Goal: Task Accomplishment & Management: Manage account settings

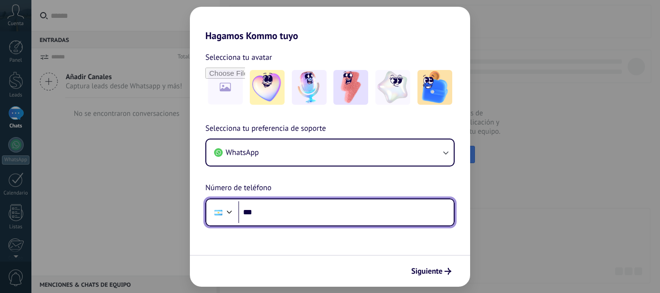
click at [367, 214] on input "***" at bounding box center [346, 213] width 216 height 22
click at [313, 211] on input "**********" at bounding box center [346, 213] width 216 height 22
type input "**********"
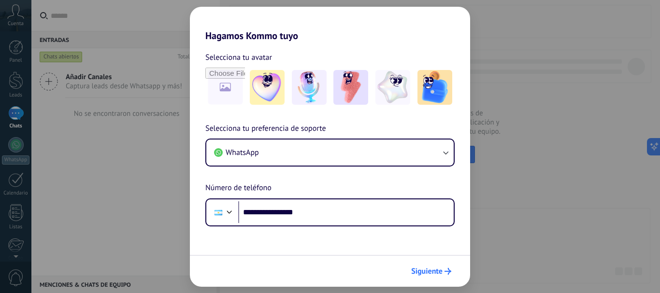
click at [425, 270] on span "Siguiente" at bounding box center [426, 271] width 31 height 7
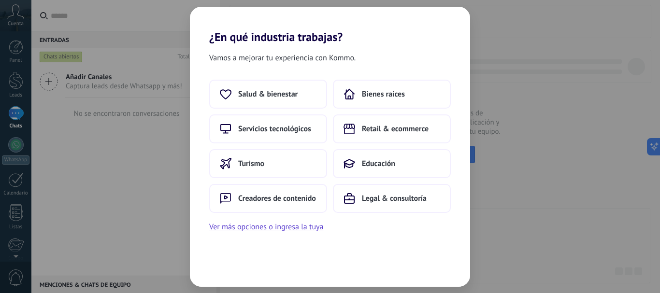
click at [515, 224] on div "¿En qué industria trabajas? Vamos a mejorar tu experiencia con Kommo. Salud & b…" at bounding box center [330, 146] width 660 height 293
click at [282, 194] on span "Creadores de contenido" at bounding box center [277, 199] width 78 height 10
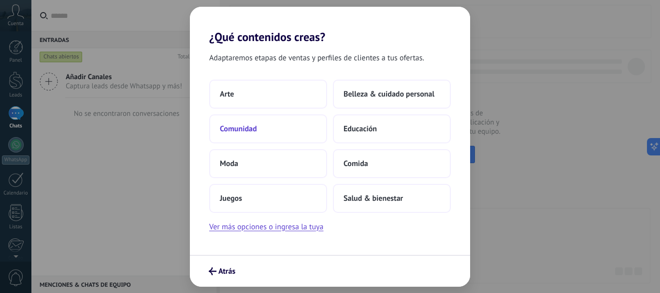
click at [259, 130] on button "Comunidad" at bounding box center [268, 129] width 118 height 29
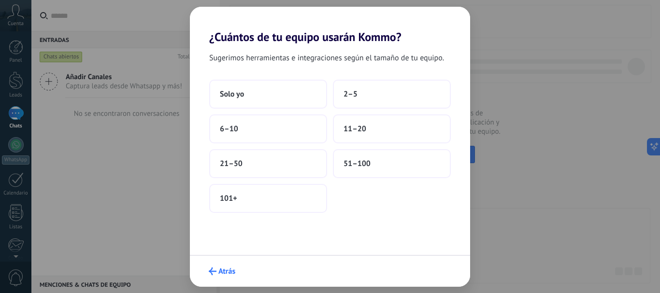
click at [223, 271] on span "Atrás" at bounding box center [226, 271] width 17 height 7
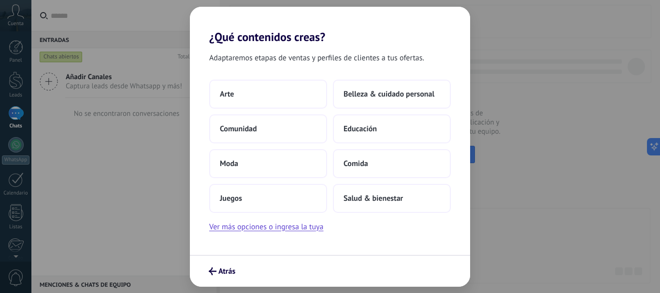
click at [223, 271] on span "Atrás" at bounding box center [226, 271] width 17 height 7
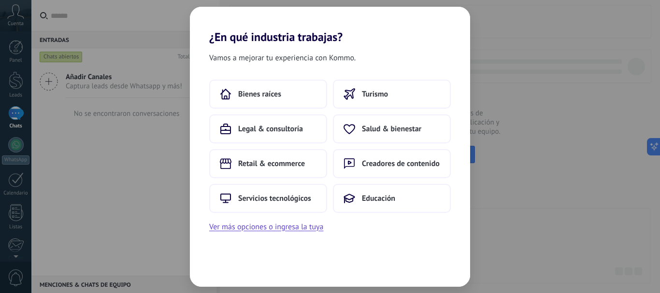
click at [223, 271] on div "Vamos a mejorar tu experiencia con Kommo. Bienes raíces Turismo Legal & consult…" at bounding box center [330, 165] width 280 height 243
click at [572, 211] on div "¿En qué industria trabajas? Vamos a mejorar tu experiencia con Kommo. Bienes ra…" at bounding box center [330, 146] width 660 height 293
click at [309, 222] on button "Ver más opciones o ingresa la tuya" at bounding box center [266, 227] width 114 height 13
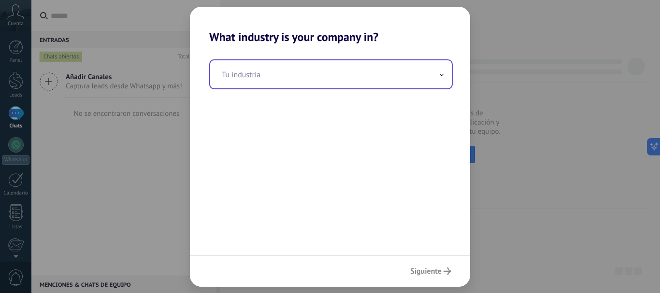
click at [401, 77] on input "text" at bounding box center [331, 74] width 242 height 28
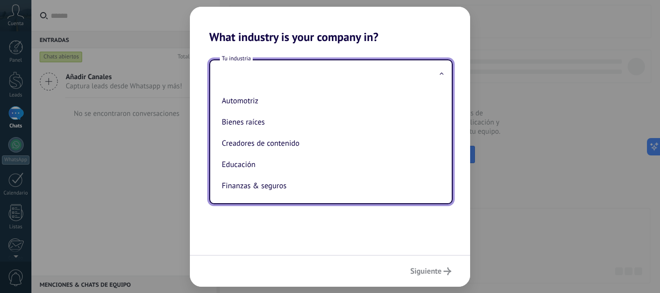
click at [401, 77] on input "text" at bounding box center [331, 74] width 242 height 28
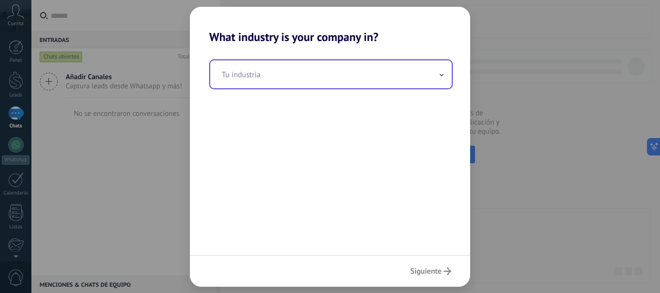
click at [439, 75] on span at bounding box center [441, 74] width 5 height 9
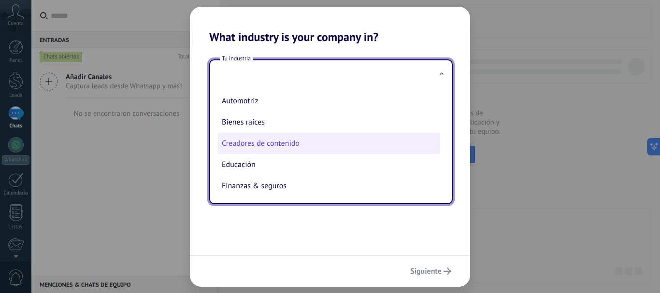
click at [274, 149] on li "Creadores de contenido" at bounding box center [329, 143] width 222 height 21
type input "**********"
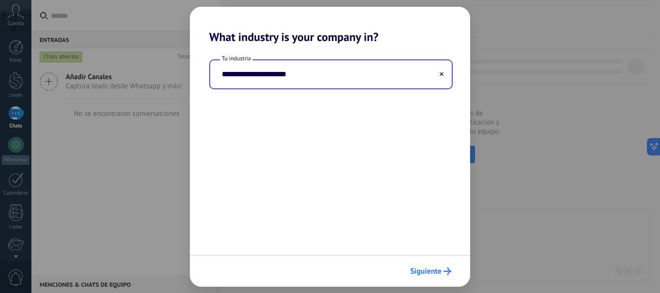
click at [414, 266] on button "Siguiente" at bounding box center [431, 271] width 50 height 16
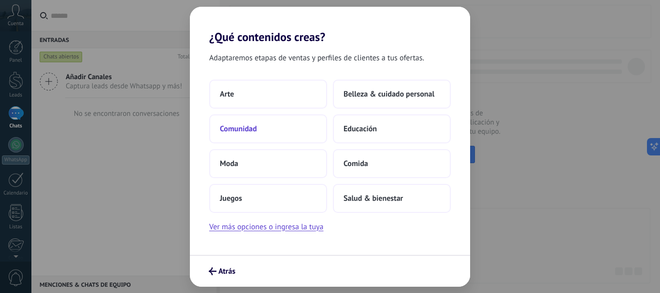
click at [238, 130] on span "Comunidad" at bounding box center [238, 129] width 37 height 10
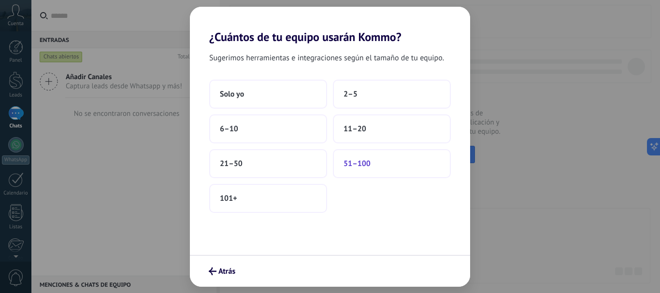
click at [353, 169] on button "51–100" at bounding box center [392, 163] width 118 height 29
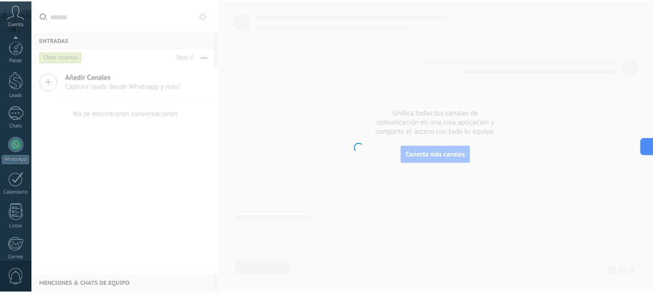
scroll to position [109, 0]
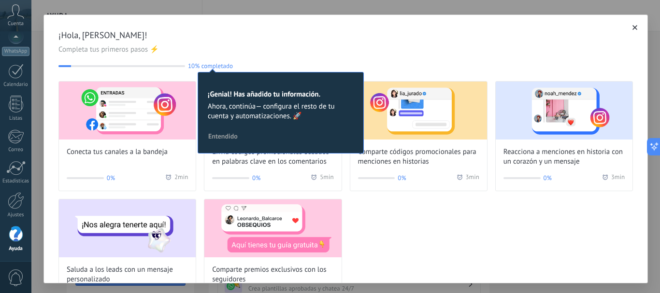
click at [633, 28] on icon "button" at bounding box center [635, 27] width 5 height 5
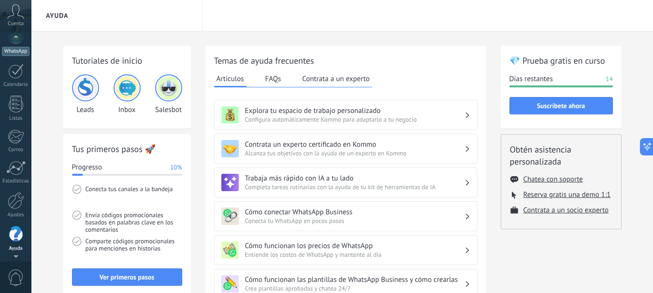
click at [16, 47] on div "WhatsApp" at bounding box center [16, 51] width 28 height 9
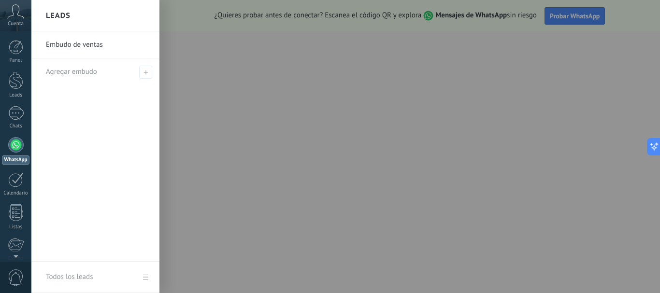
click at [18, 16] on icon at bounding box center [15, 11] width 17 height 14
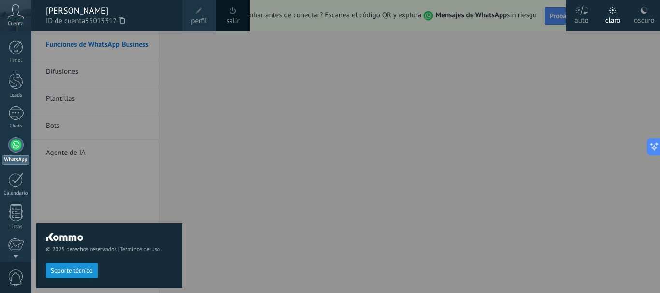
click at [199, 24] on span "perfil" at bounding box center [199, 21] width 16 height 11
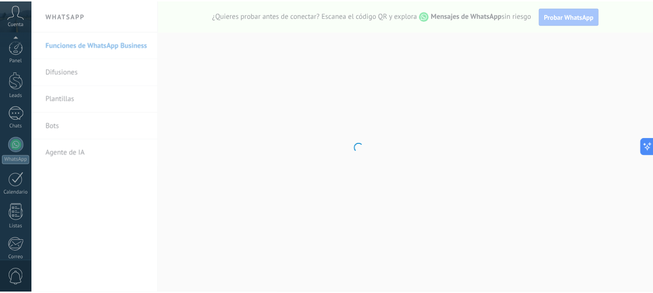
scroll to position [109, 0]
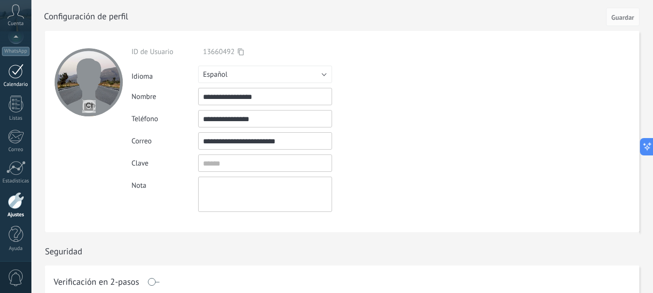
click at [20, 76] on div at bounding box center [15, 71] width 15 height 15
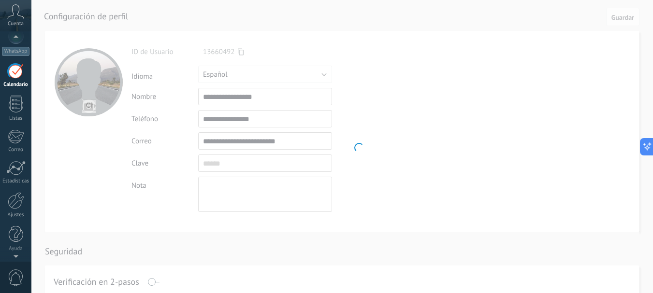
click at [14, 37] on div at bounding box center [15, 38] width 31 height 14
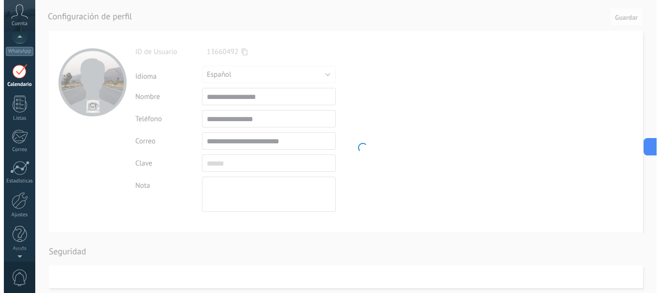
scroll to position [104, 0]
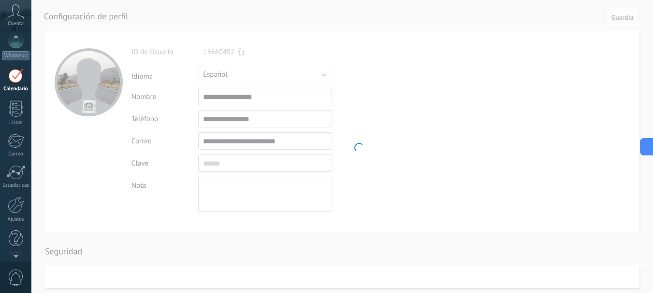
click at [14, 43] on div at bounding box center [15, 38] width 31 height 14
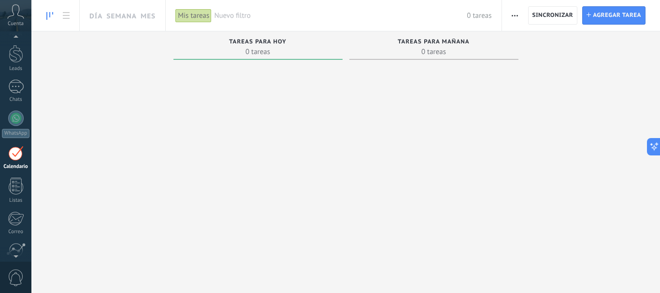
scroll to position [28, 0]
click at [14, 16] on icon at bounding box center [15, 11] width 17 height 14
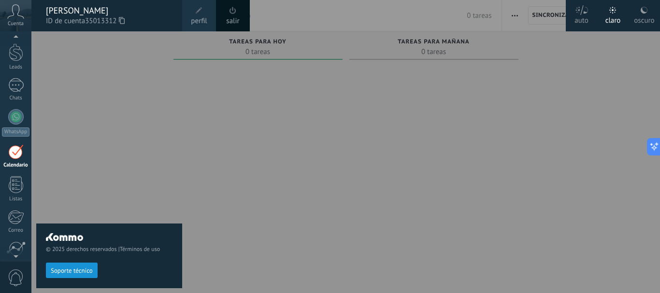
click at [205, 17] on span "perfil" at bounding box center [199, 21] width 16 height 11
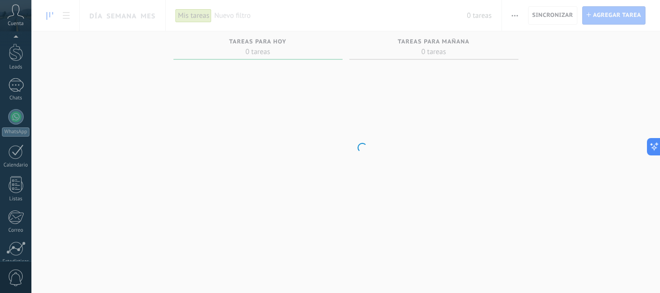
scroll to position [109, 0]
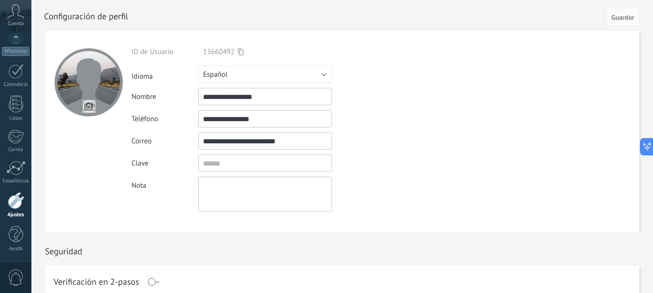
click at [254, 122] on input "**********" at bounding box center [265, 118] width 134 height 17
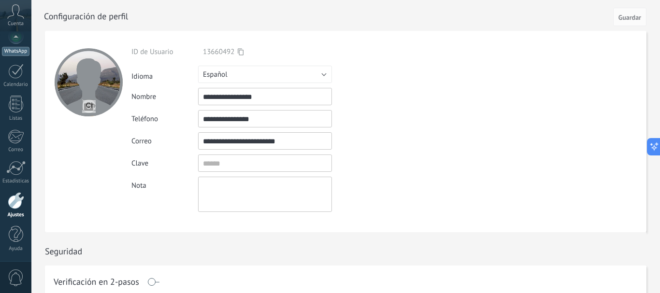
click at [17, 52] on div "WhatsApp" at bounding box center [16, 51] width 28 height 9
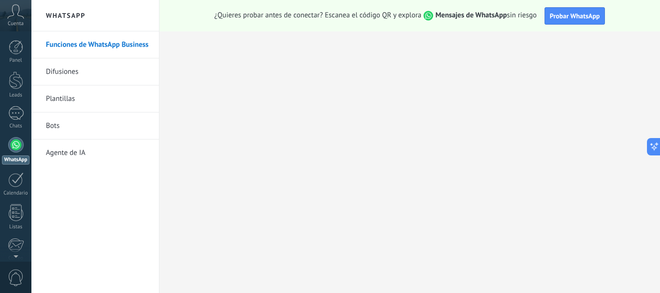
click at [60, 79] on link "Difusiones" at bounding box center [97, 71] width 103 height 27
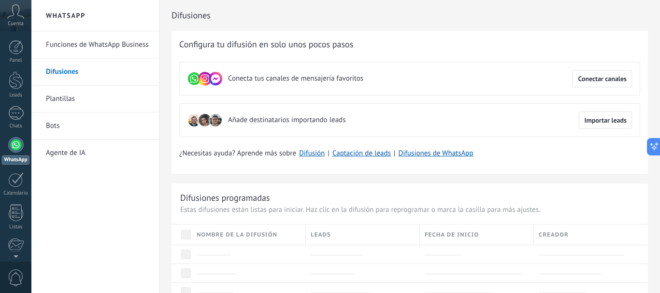
click at [81, 41] on link "Funciones de WhatsApp Business" at bounding box center [97, 44] width 103 height 27
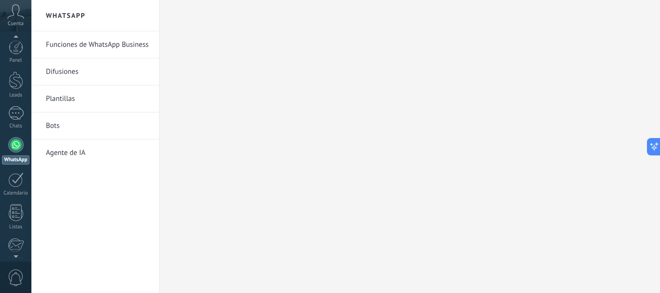
click at [14, 274] on span "0" at bounding box center [16, 278] width 16 height 17
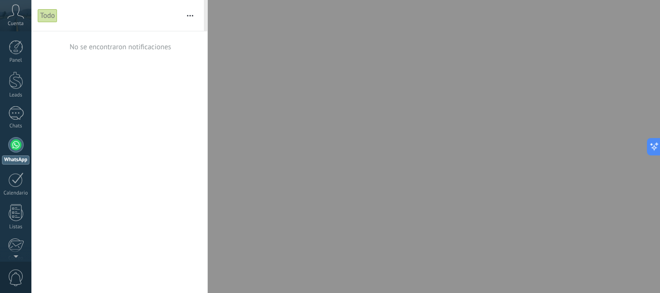
click at [20, 18] on icon at bounding box center [15, 11] width 17 height 14
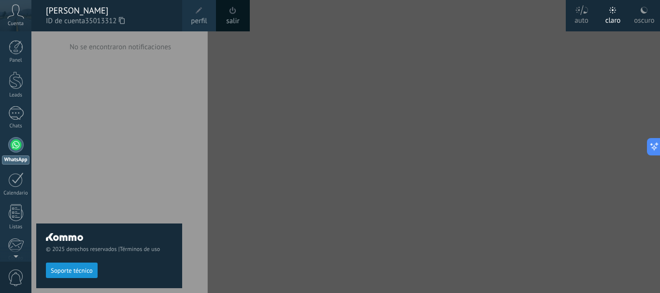
click at [15, 38] on div "Panel Leads Chats WhatsApp Clientes" at bounding box center [31, 146] width 63 height 231
click at [15, 53] on div at bounding box center [16, 47] width 14 height 14
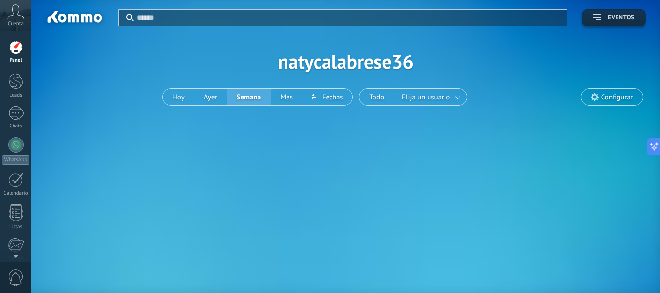
click at [593, 18] on icon "button" at bounding box center [597, 17] width 8 height 6
click at [439, 93] on span "Elija un usuario" at bounding box center [426, 97] width 52 height 13
click at [13, 19] on div "Cuenta" at bounding box center [15, 15] width 31 height 31
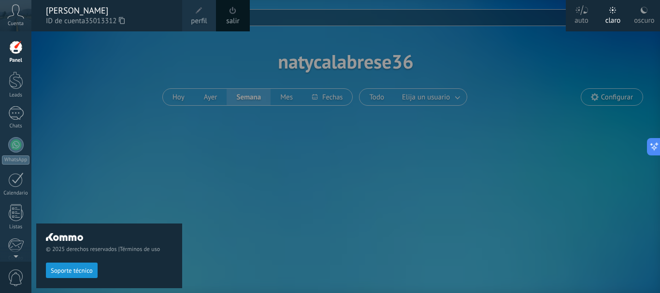
click at [73, 8] on div "[PERSON_NAME]" at bounding box center [109, 10] width 127 height 11
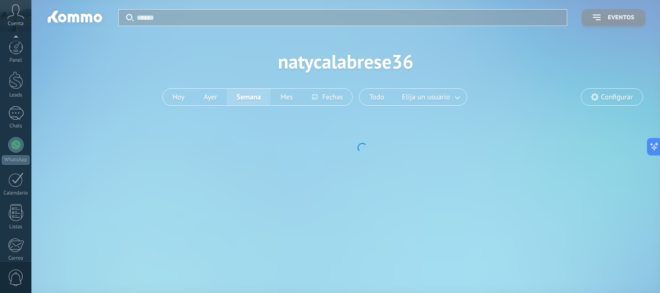
scroll to position [109, 0]
